Goal: Navigation & Orientation: Understand site structure

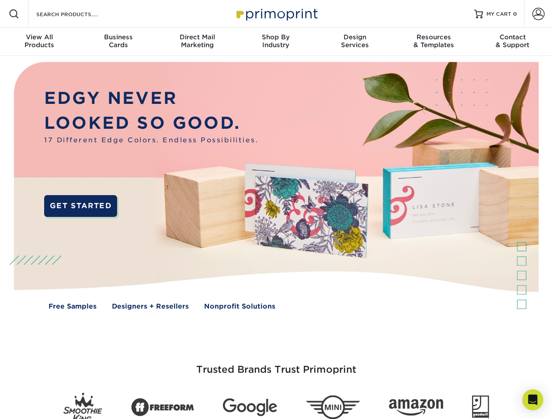
click at [276, 210] on img at bounding box center [276, 192] width 546 height 273
click at [14, 14] on span at bounding box center [14, 14] width 10 height 10
click at [538, 14] on span at bounding box center [538, 14] width 12 height 12
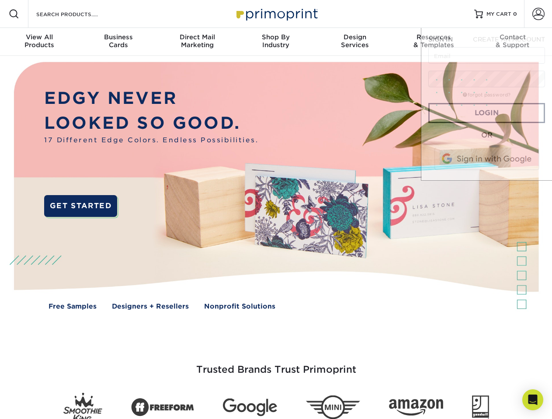
click at [39, 42] on div "View All Products" at bounding box center [39, 41] width 79 height 16
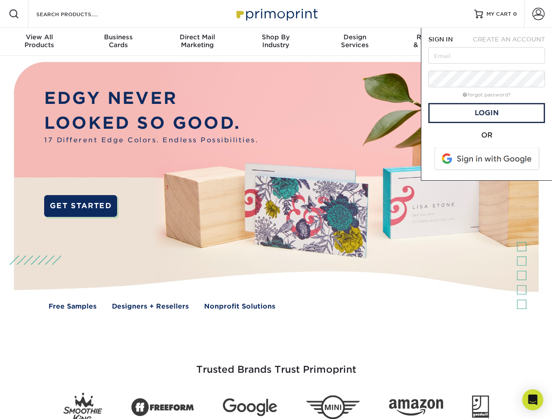
click at [118, 42] on div "Business Cards" at bounding box center [118, 41] width 79 height 16
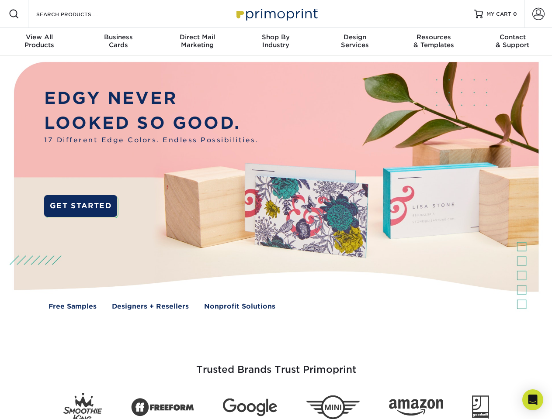
click at [197, 42] on div "Direct Mail Marketing" at bounding box center [197, 41] width 79 height 16
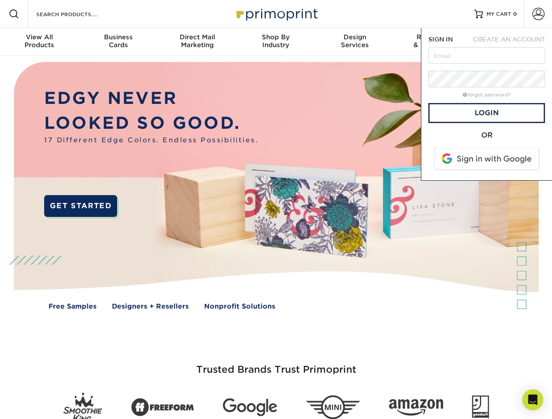
click at [276, 42] on div "Shop By Industry" at bounding box center [275, 41] width 79 height 16
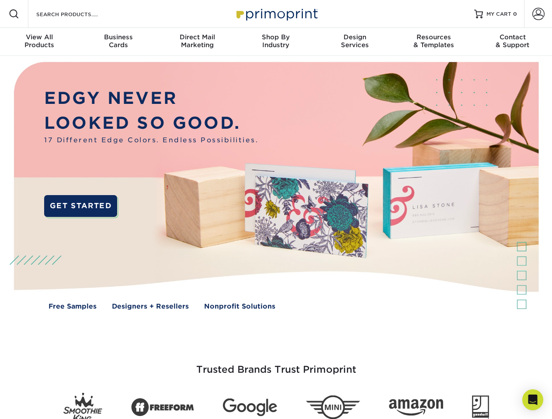
click at [355, 42] on div "Design Services" at bounding box center [354, 41] width 79 height 16
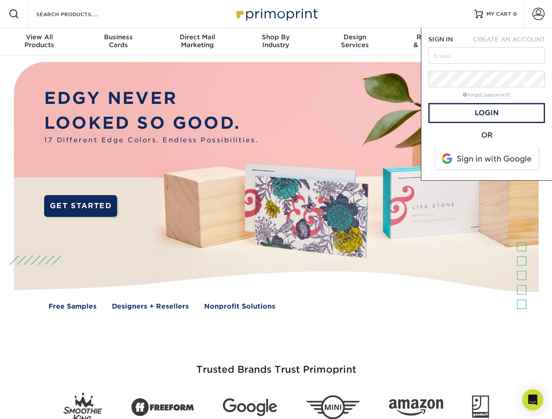
click at [433, 42] on span "SIGN IN" at bounding box center [440, 39] width 24 height 7
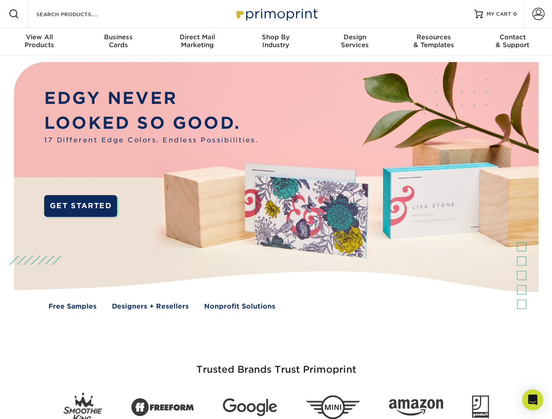
click at [512, 42] on div "Contact & Support" at bounding box center [512, 41] width 79 height 16
